Goal: Task Accomplishment & Management: Use online tool/utility

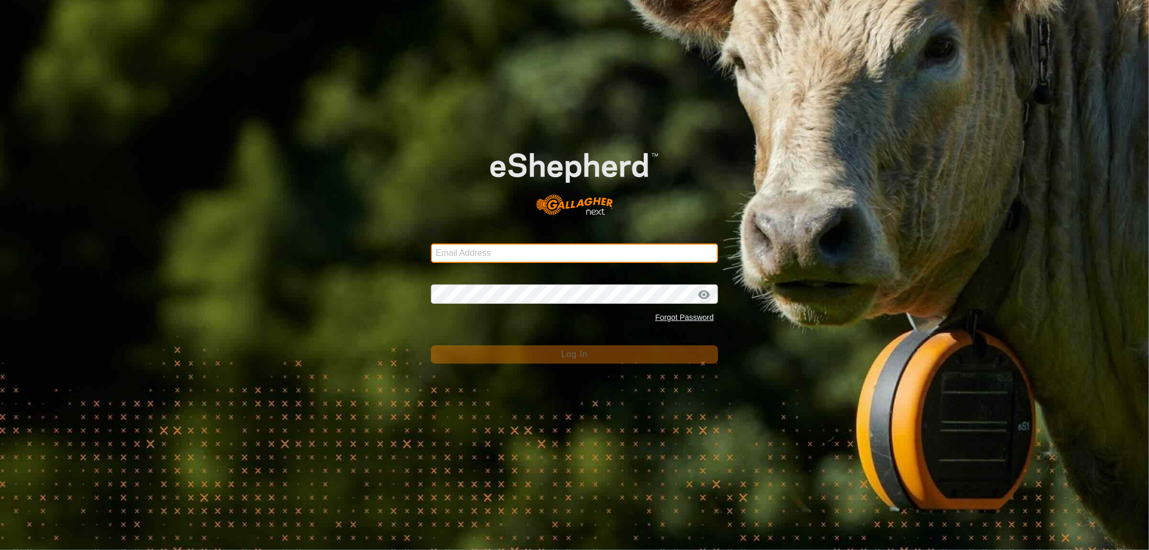
click at [508, 251] on input "Email Address" at bounding box center [574, 252] width 287 height 19
type input "[EMAIL_ADDRESS][DOMAIN_NAME]"
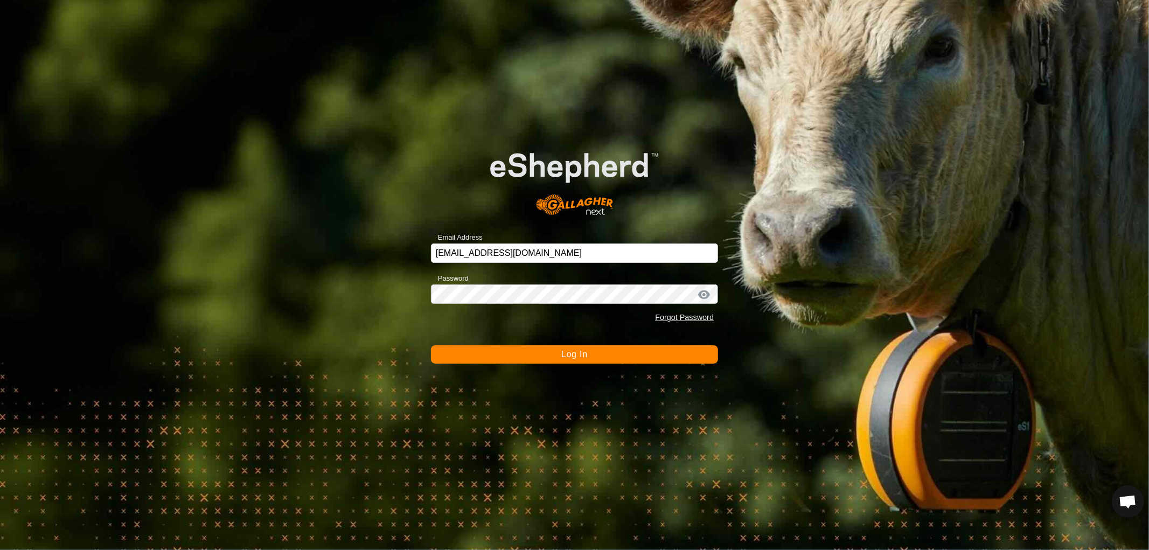
click at [579, 353] on span "Log In" at bounding box center [574, 354] width 26 height 9
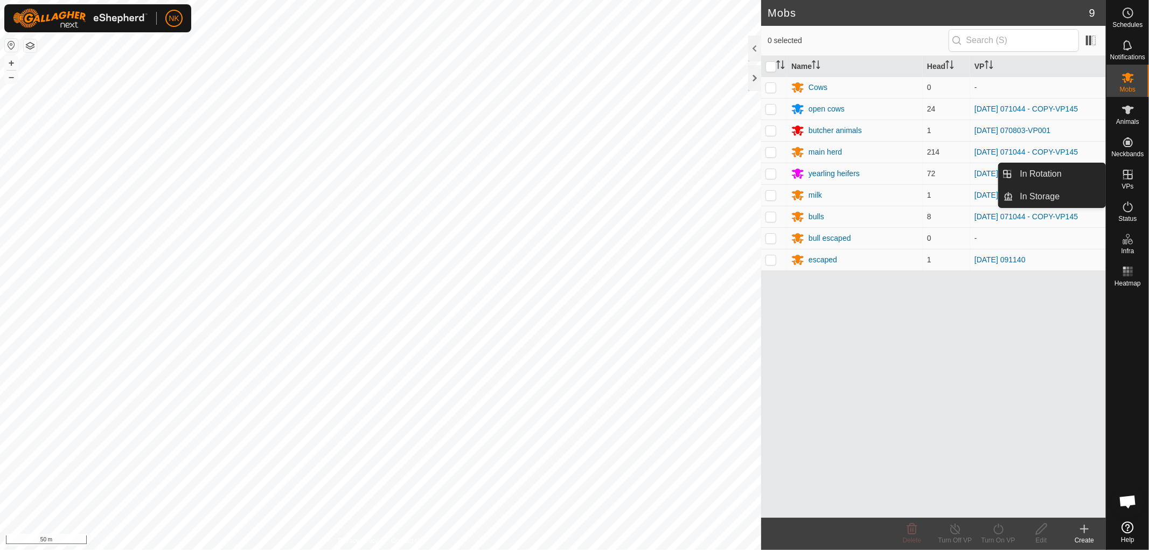
click at [1128, 175] on icon at bounding box center [1127, 174] width 13 height 13
click at [1059, 178] on link "In Rotation" at bounding box center [1060, 174] width 92 height 22
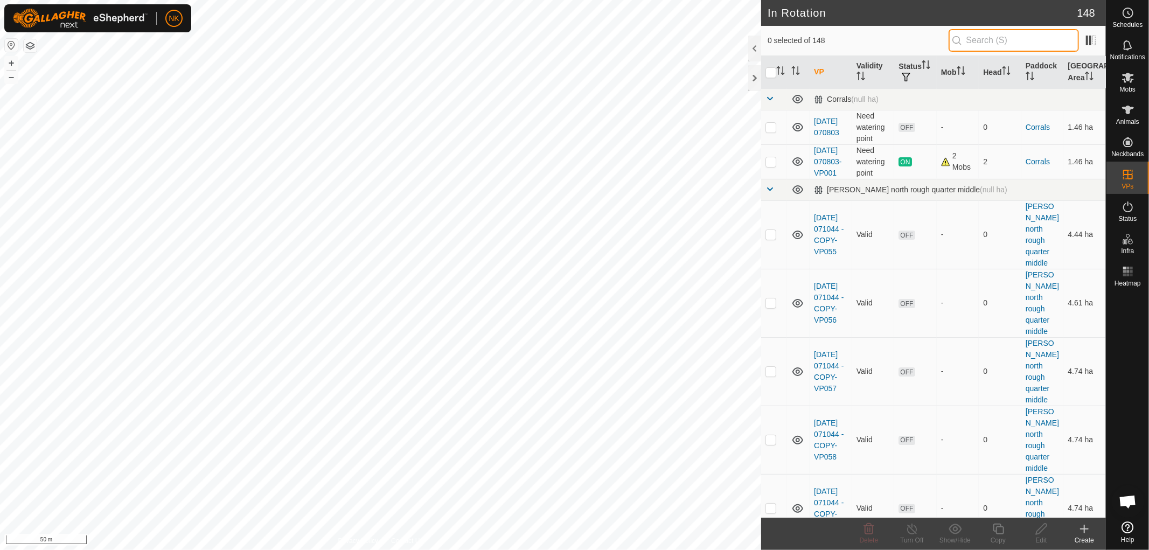
click at [988, 39] on input "text" at bounding box center [1013, 40] width 130 height 23
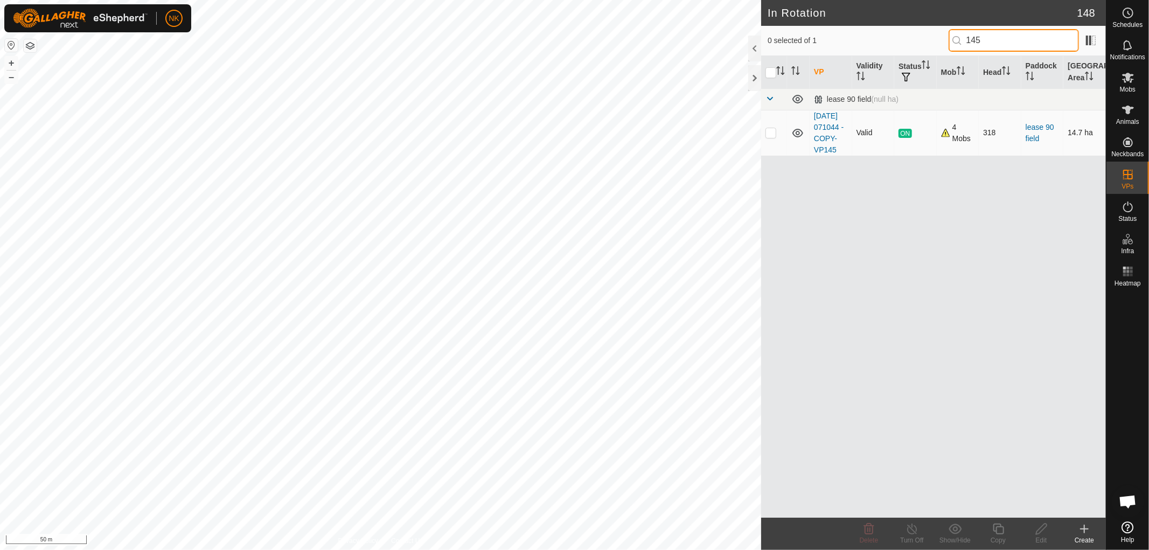
type input "145"
click at [773, 142] on td at bounding box center [774, 133] width 26 height 46
checkbox input "true"
click at [1001, 525] on icon at bounding box center [997, 528] width 13 height 13
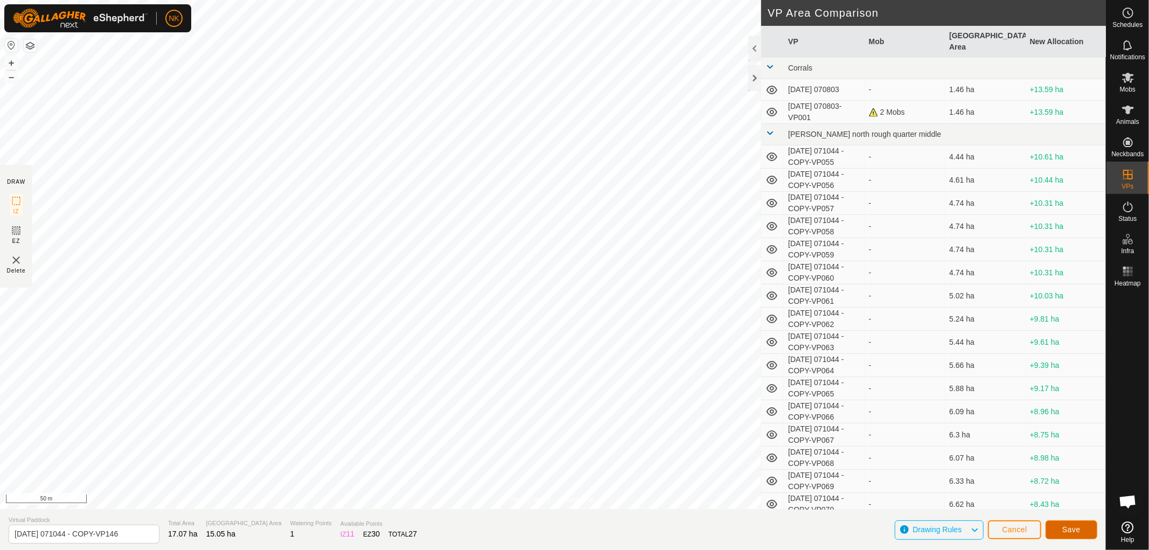
click at [1072, 526] on span "Save" at bounding box center [1071, 529] width 18 height 9
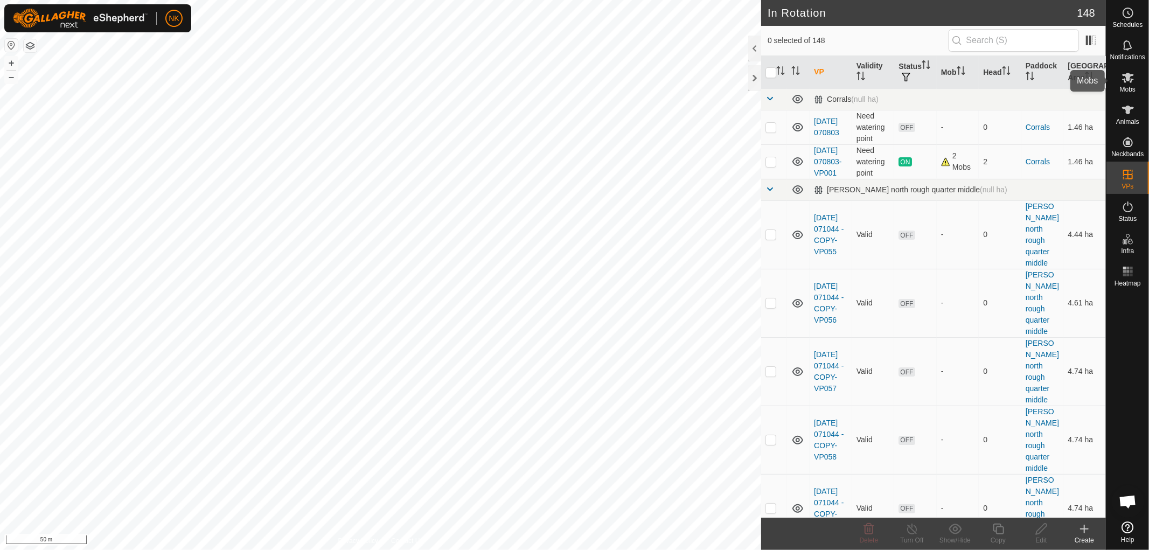
click at [1127, 72] on icon at bounding box center [1127, 77] width 13 height 13
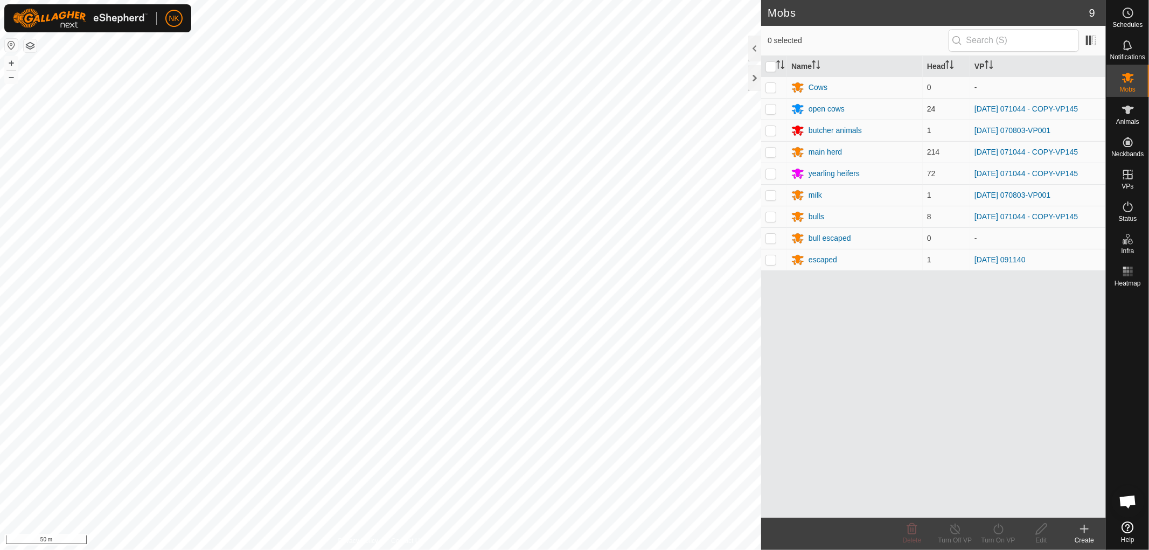
click at [771, 110] on p-checkbox at bounding box center [770, 108] width 11 height 9
checkbox input "true"
click at [768, 153] on p-checkbox at bounding box center [770, 152] width 11 height 9
checkbox input "true"
click at [772, 174] on p-checkbox at bounding box center [770, 173] width 11 height 9
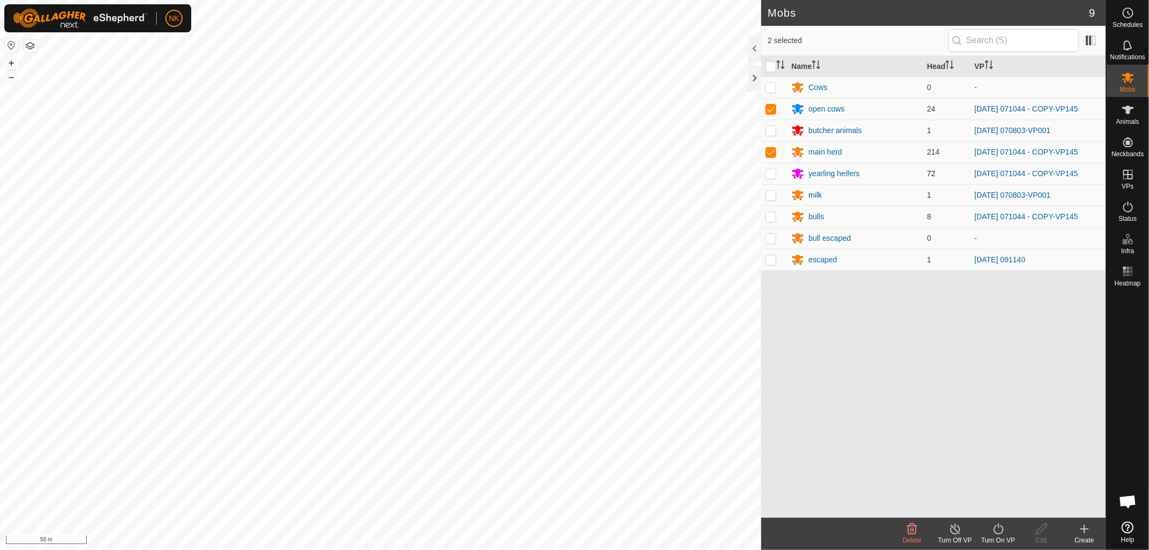
checkbox input "true"
click at [770, 219] on p-checkbox at bounding box center [770, 216] width 11 height 9
checkbox input "true"
click at [1000, 528] on icon at bounding box center [997, 528] width 13 height 13
click at [996, 501] on link "Now" at bounding box center [1030, 505] width 107 height 22
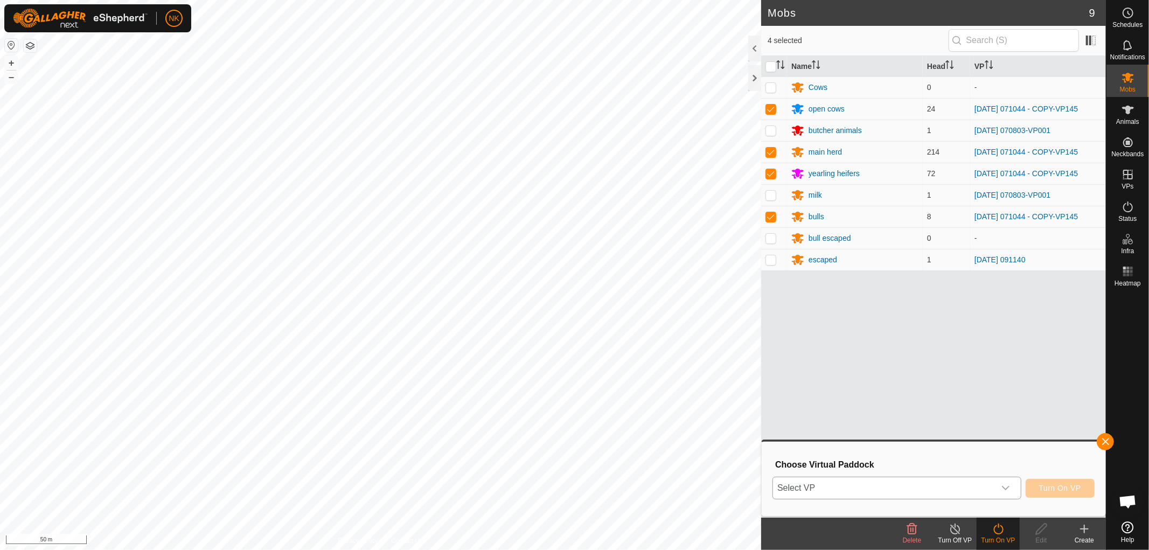
click at [949, 489] on span "Select VP" at bounding box center [884, 488] width 222 height 22
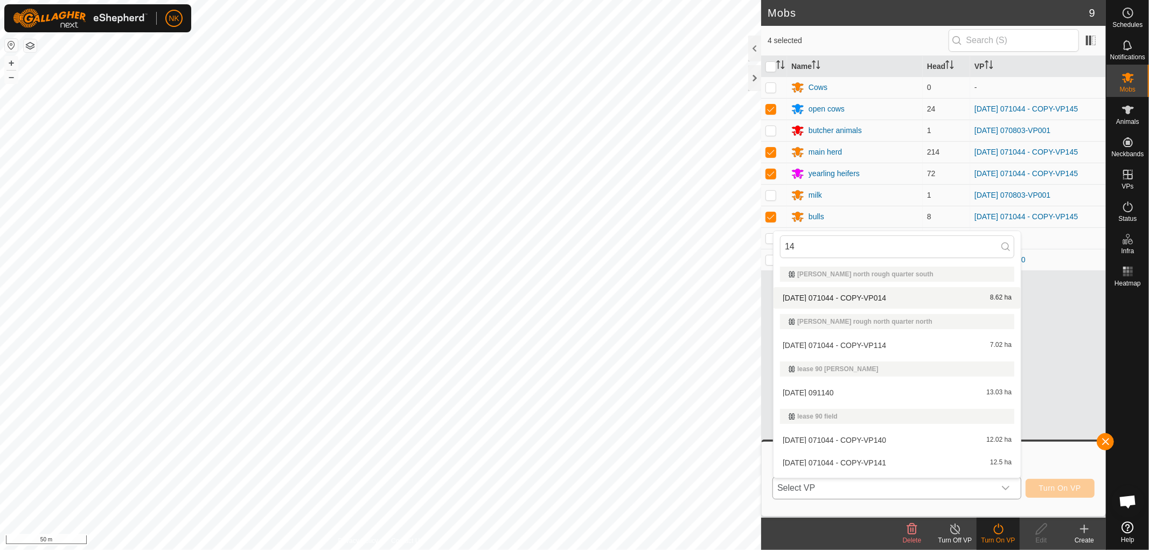
type input "146"
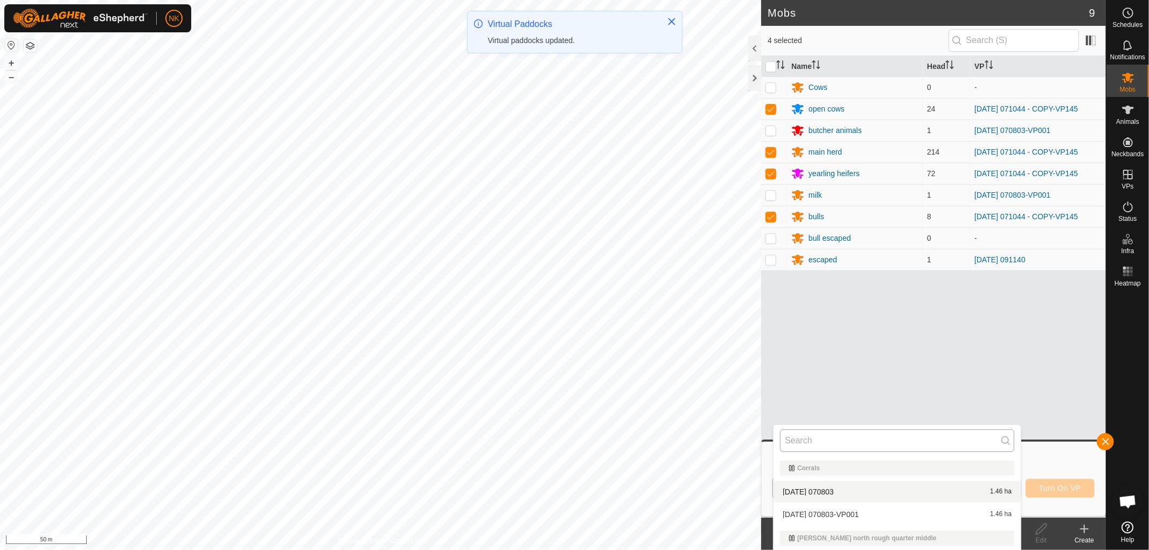
click at [851, 442] on input "text" at bounding box center [897, 440] width 234 height 23
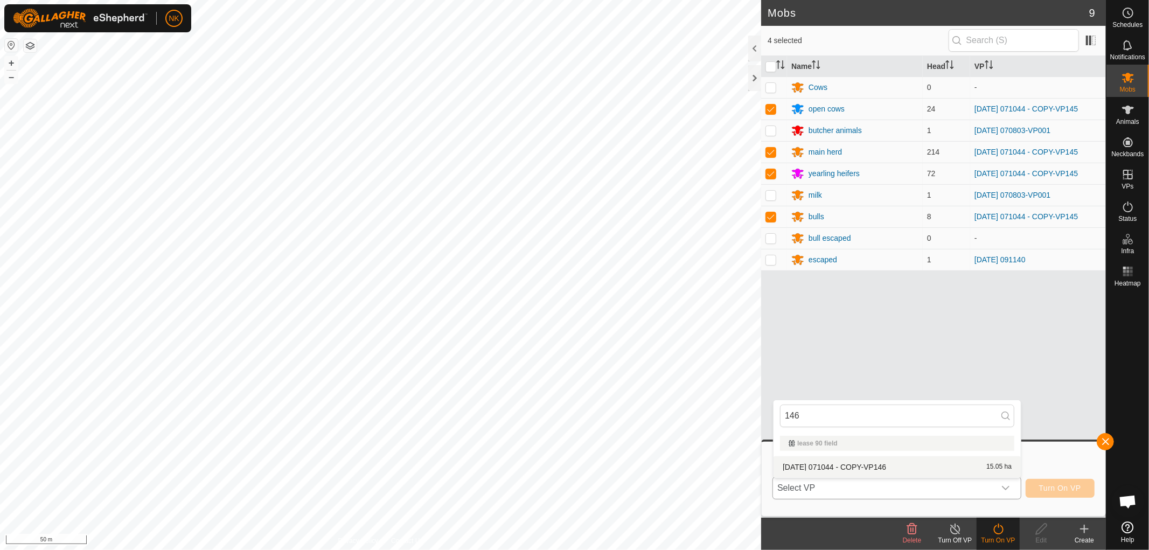
type input "146"
click at [869, 467] on li "[DATE] 071044 - COPY-VP146 15.05 ha" at bounding box center [896, 467] width 247 height 22
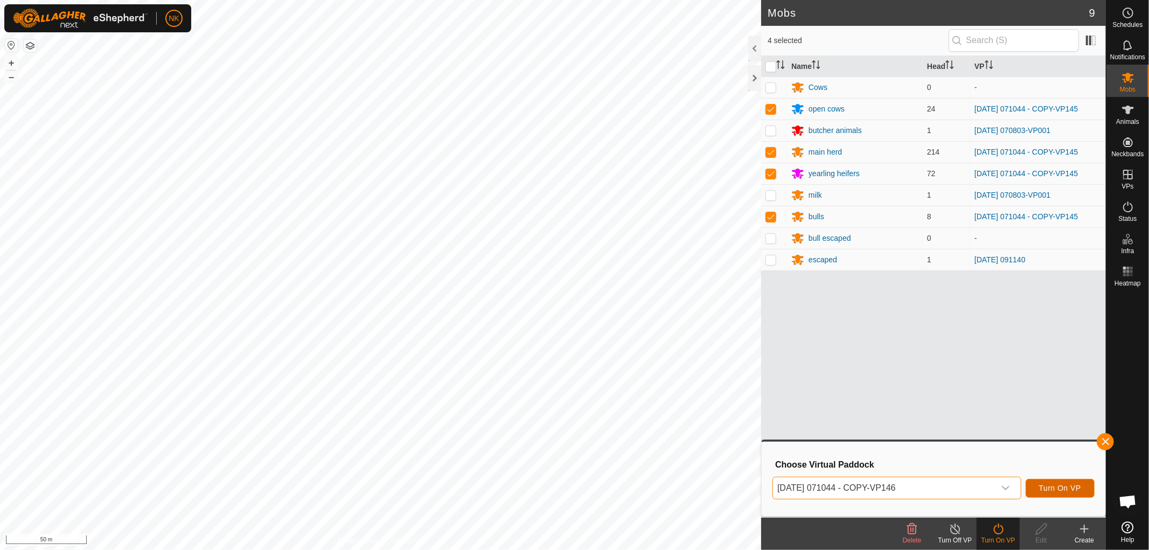
click at [1078, 486] on span "Turn On VP" at bounding box center [1060, 488] width 42 height 9
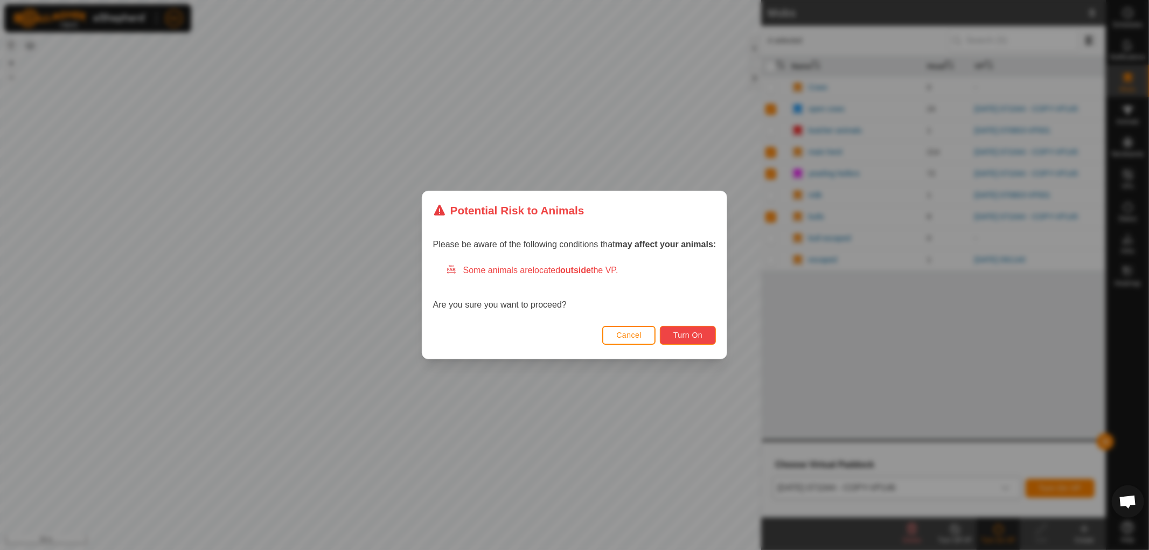
click at [704, 330] on button "Turn On" at bounding box center [688, 335] width 56 height 19
